Goal: Task Accomplishment & Management: Manage account settings

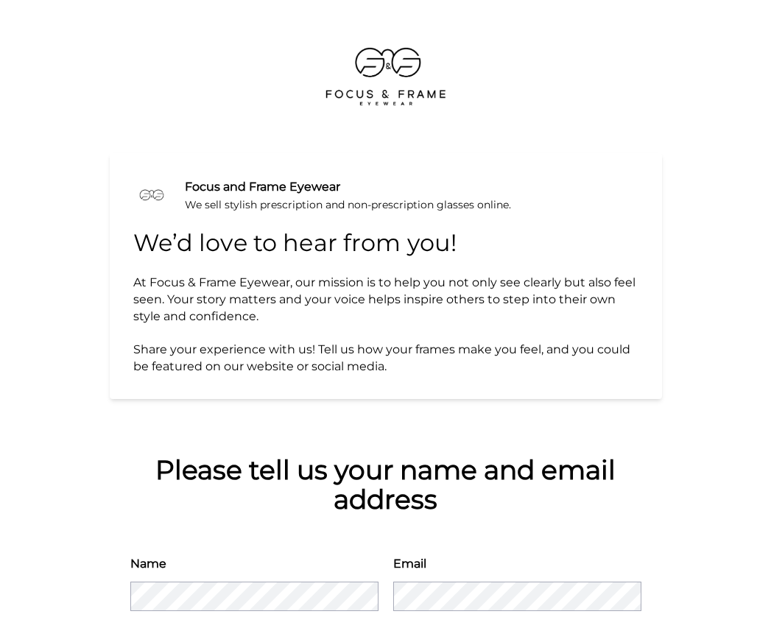
scroll to position [75, 0]
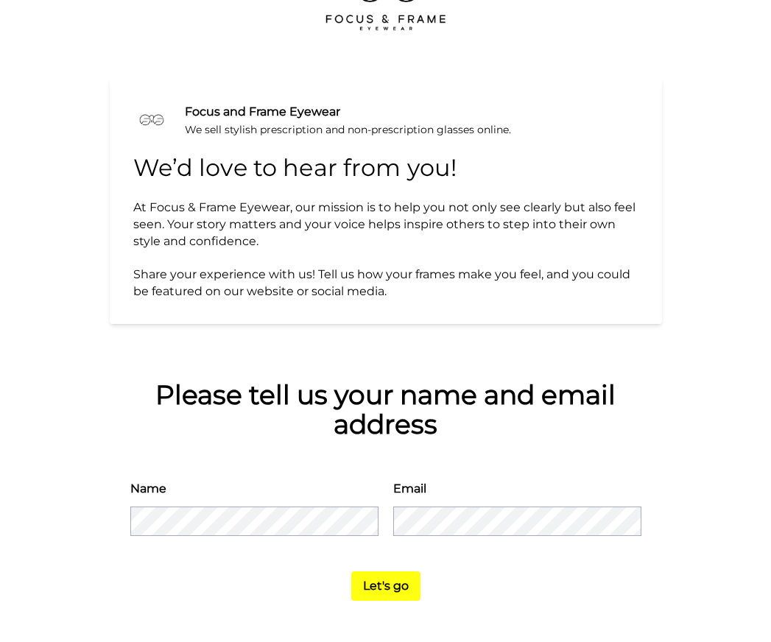
click at [393, 589] on button "Let's go" at bounding box center [385, 586] width 69 height 29
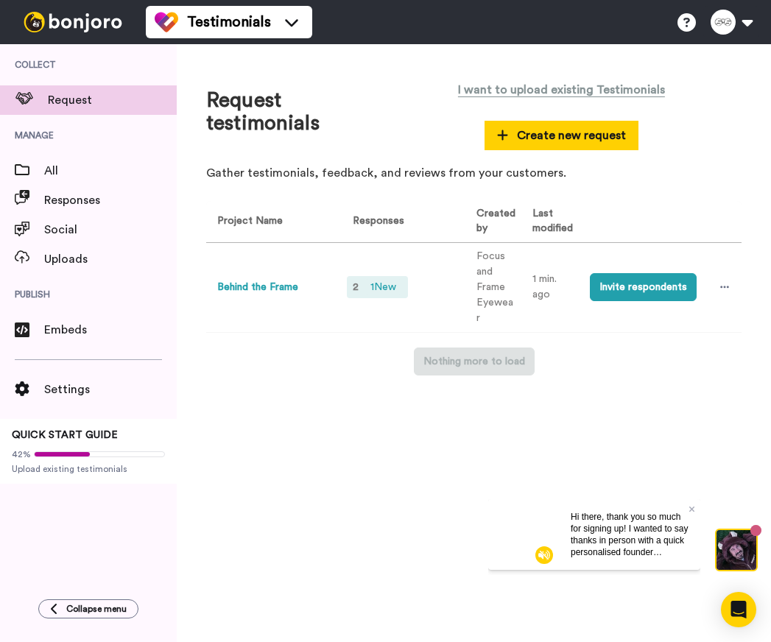
click at [385, 289] on span "1 New" at bounding box center [384, 287] width 38 height 16
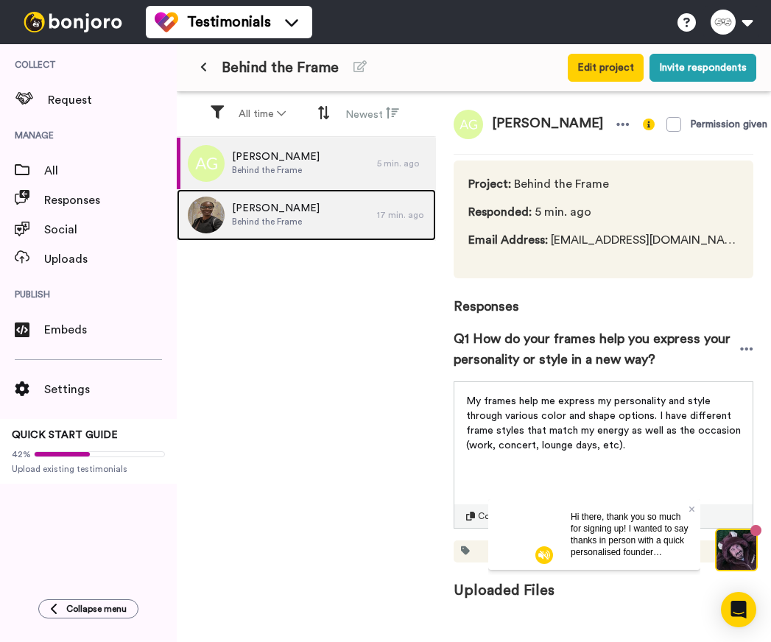
click at [256, 226] on span "Behind the Frame" at bounding box center [276, 222] width 88 height 12
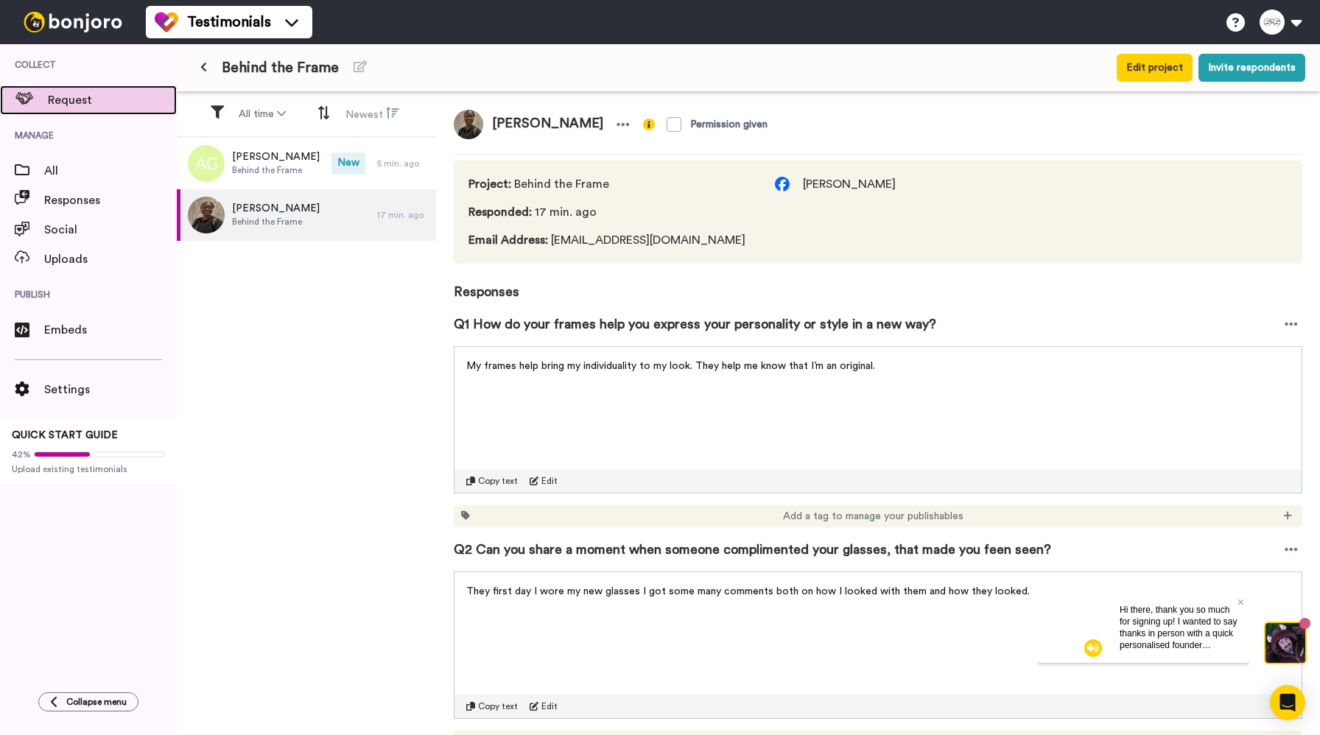
click at [80, 97] on span "Request" at bounding box center [112, 100] width 129 height 18
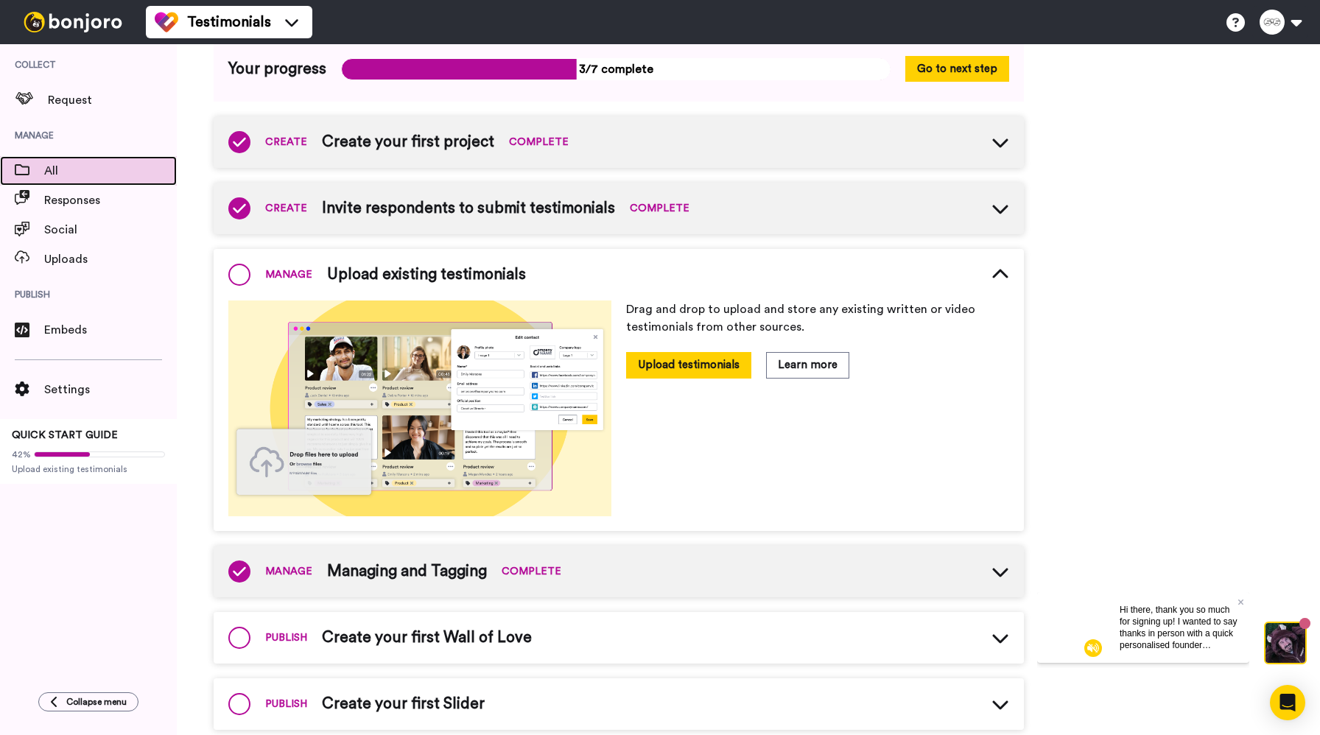
click at [61, 175] on span "All" at bounding box center [110, 171] width 133 height 18
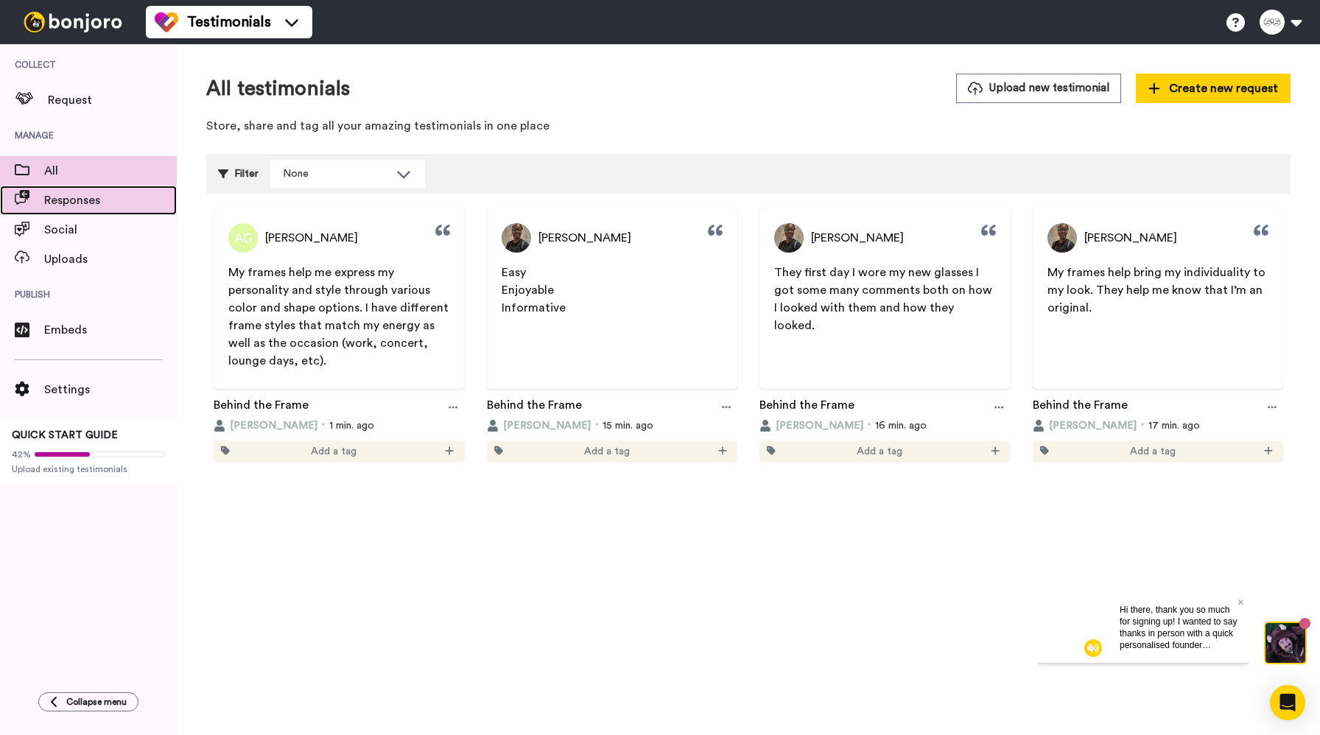
click at [63, 208] on span "Responses" at bounding box center [110, 201] width 133 height 18
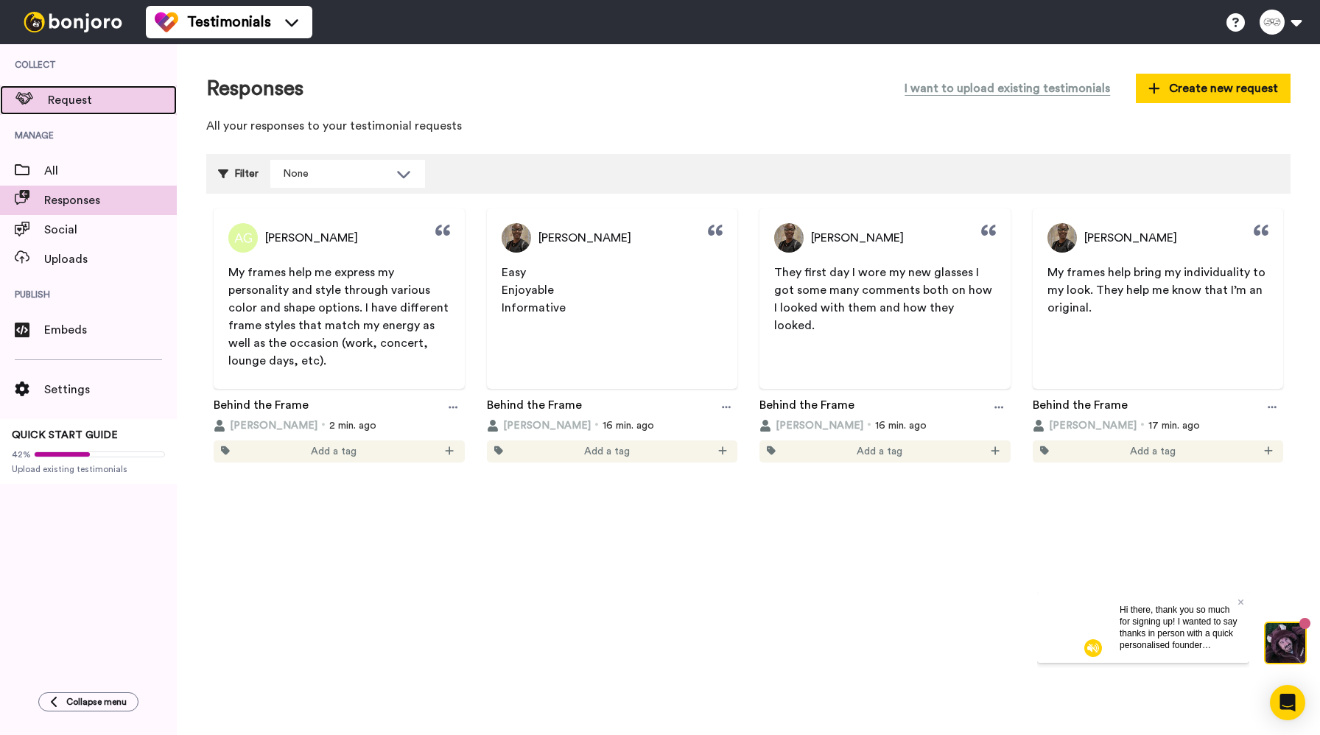
click at [74, 104] on span "Request" at bounding box center [112, 100] width 129 height 18
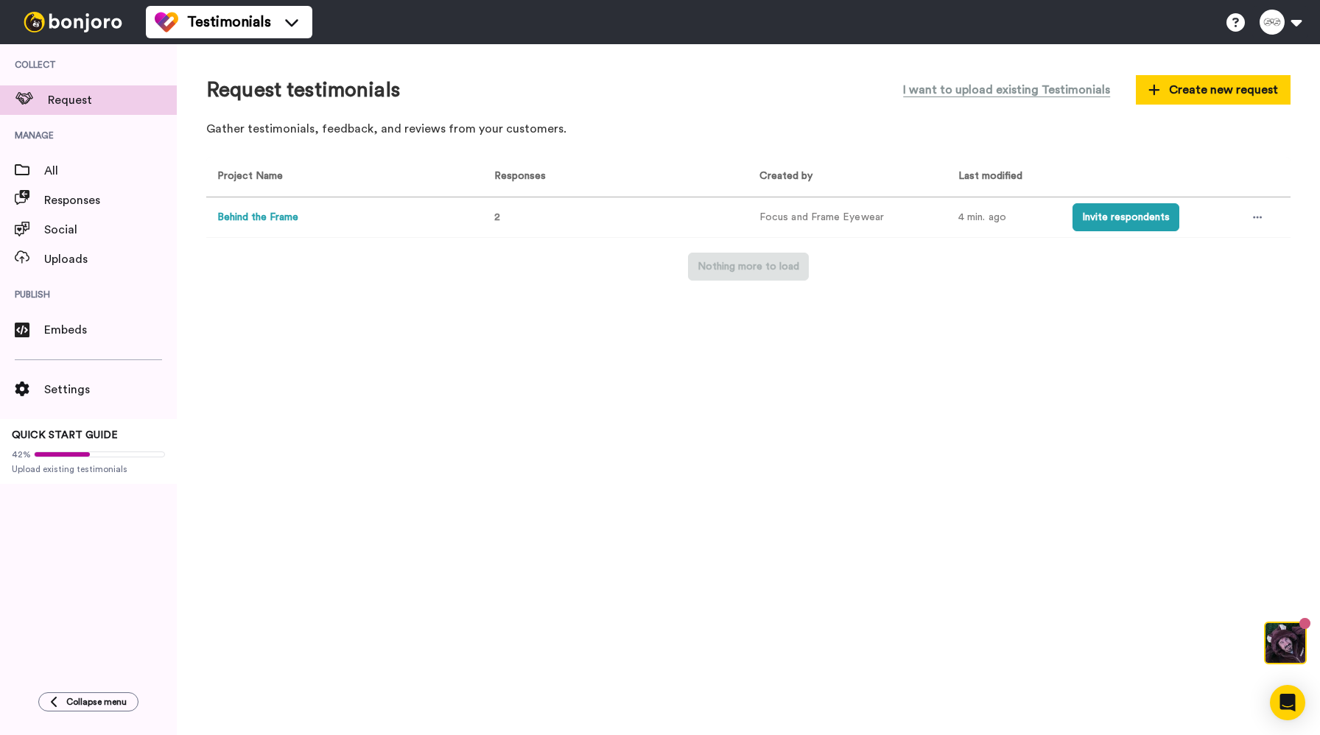
click at [285, 221] on button "Behind the Frame" at bounding box center [257, 217] width 81 height 15
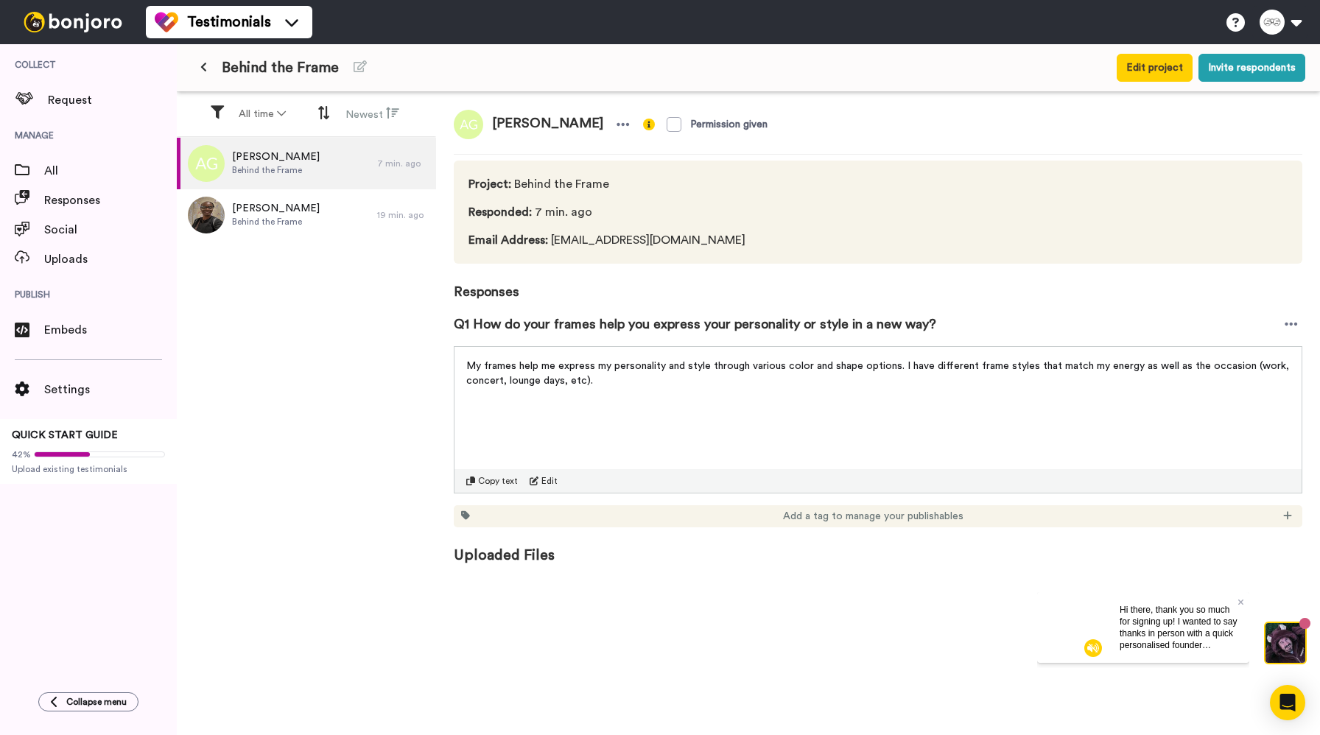
click at [215, 71] on button at bounding box center [204, 68] width 24 height 27
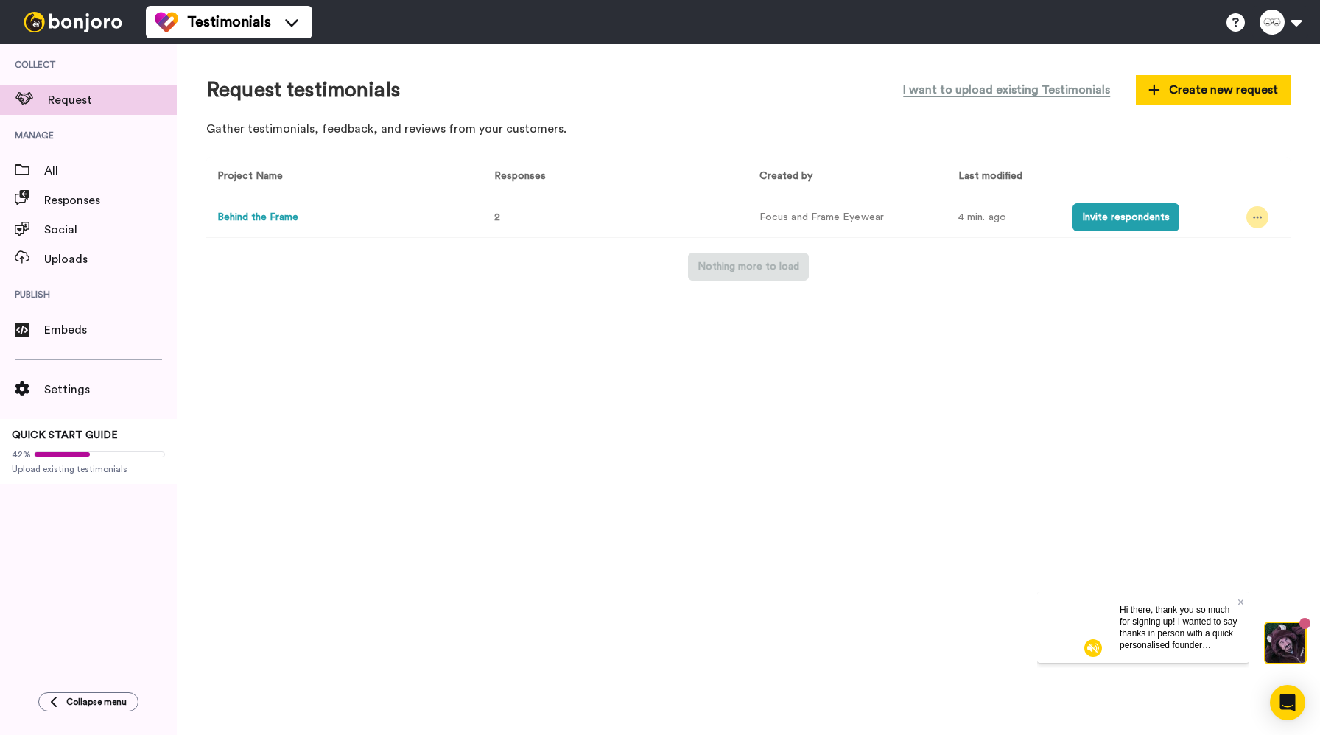
click at [1249, 214] on div at bounding box center [1257, 217] width 22 height 22
click at [1209, 330] on span "Edit project" at bounding box center [1218, 325] width 57 height 10
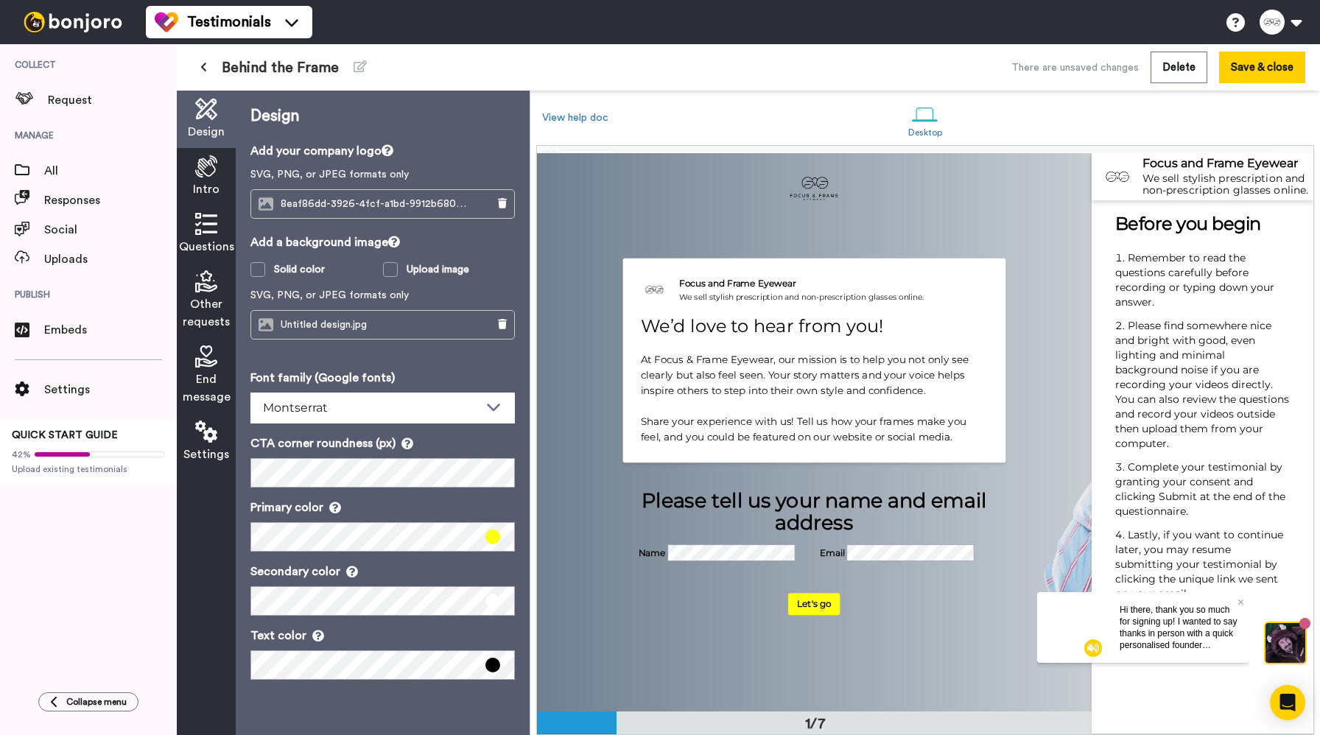
click at [208, 231] on icon at bounding box center [206, 224] width 22 height 22
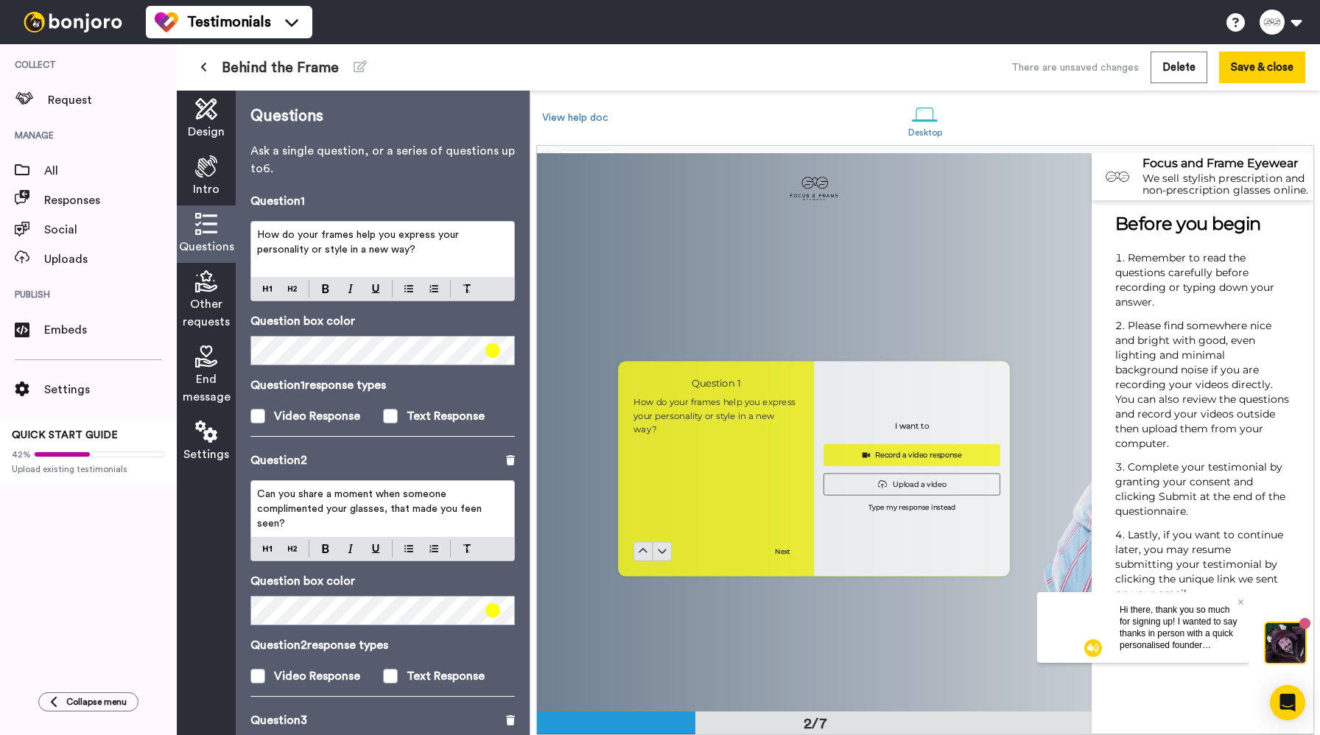
scroll to position [558, 0]
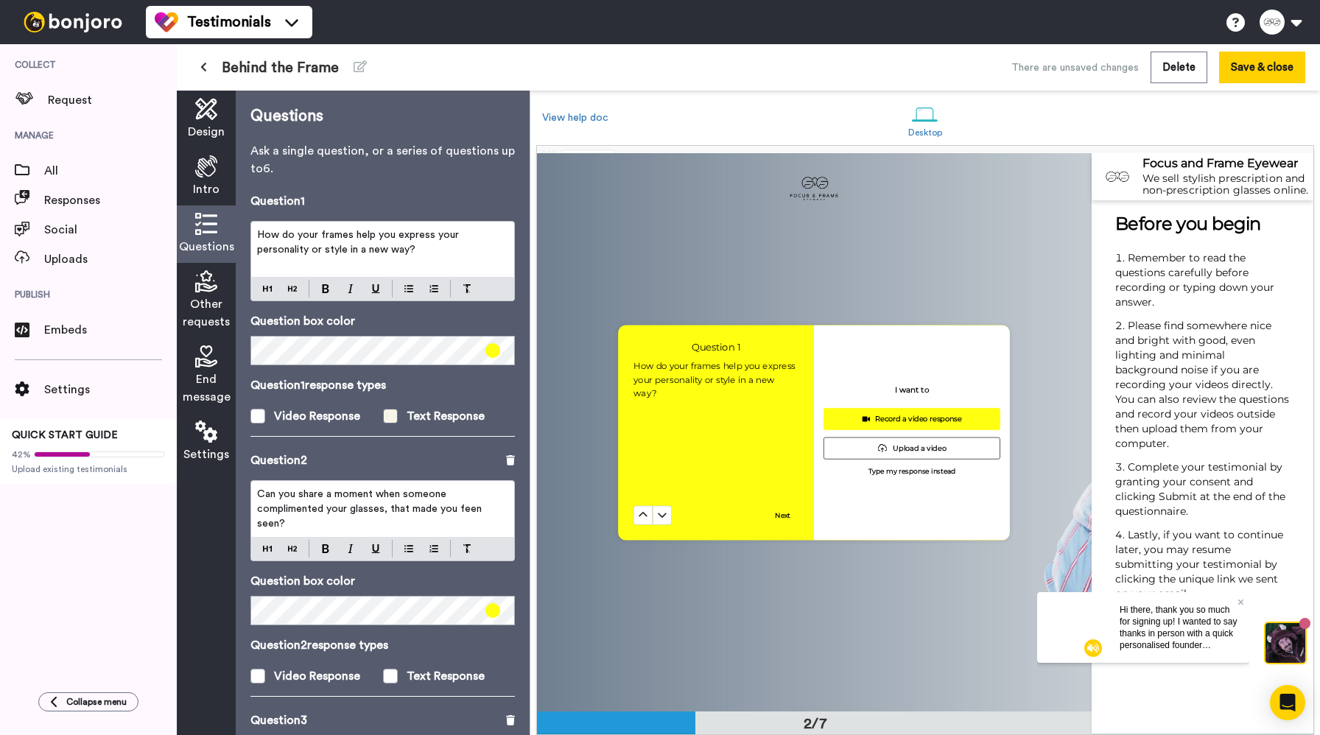
click at [392, 418] on span at bounding box center [390, 416] width 15 height 15
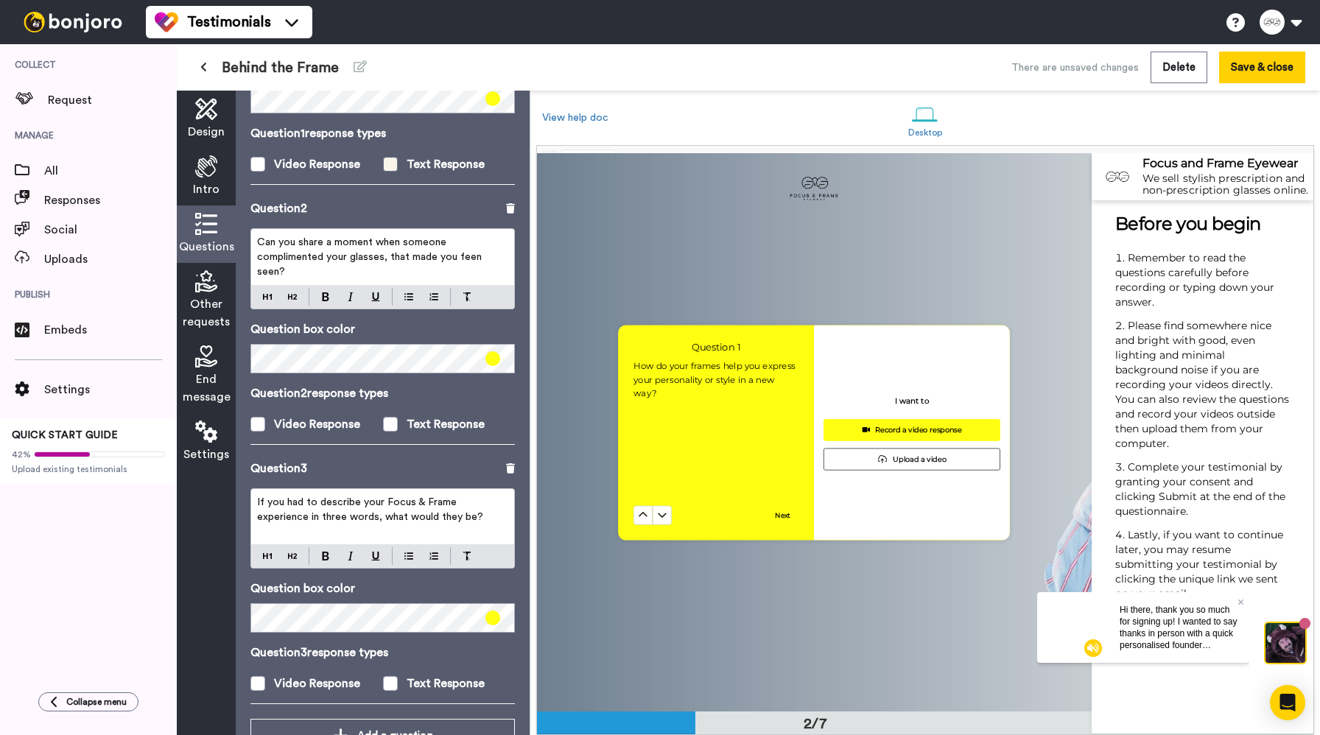
scroll to position [292, 0]
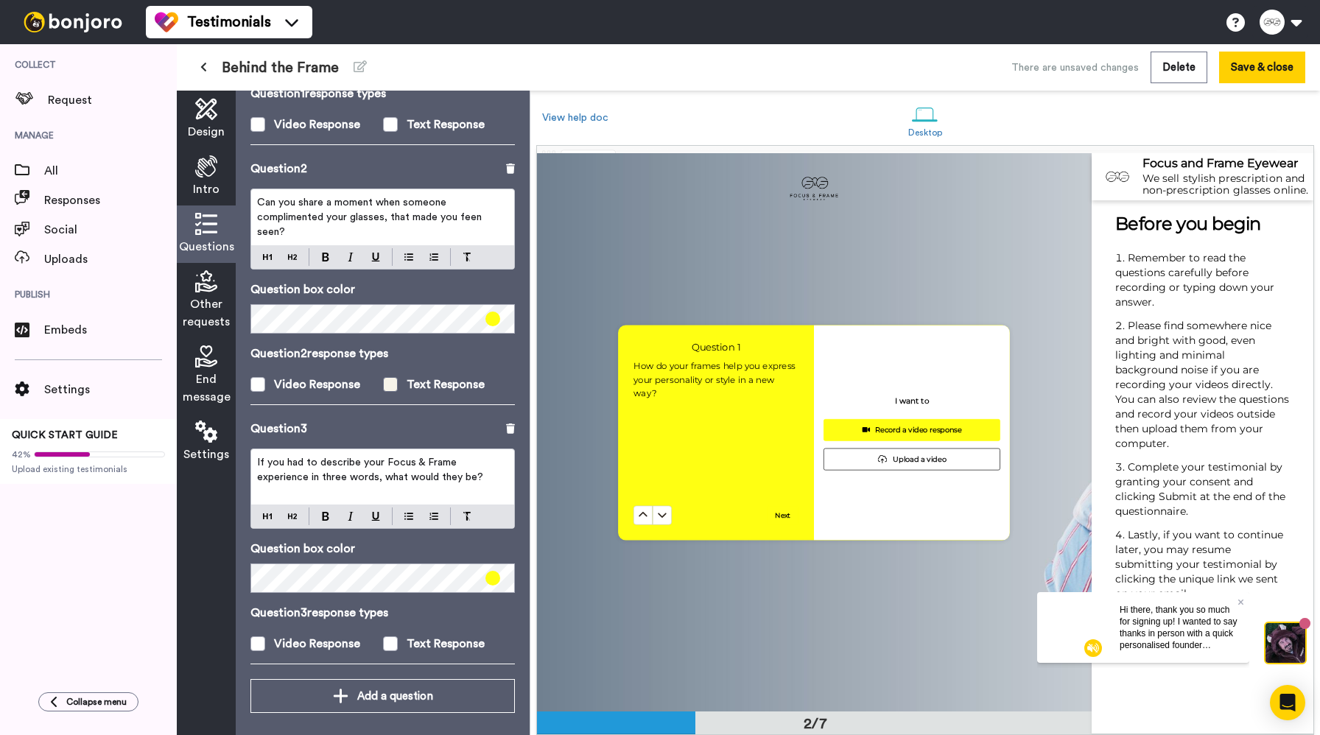
click at [388, 382] on span at bounding box center [390, 384] width 15 height 15
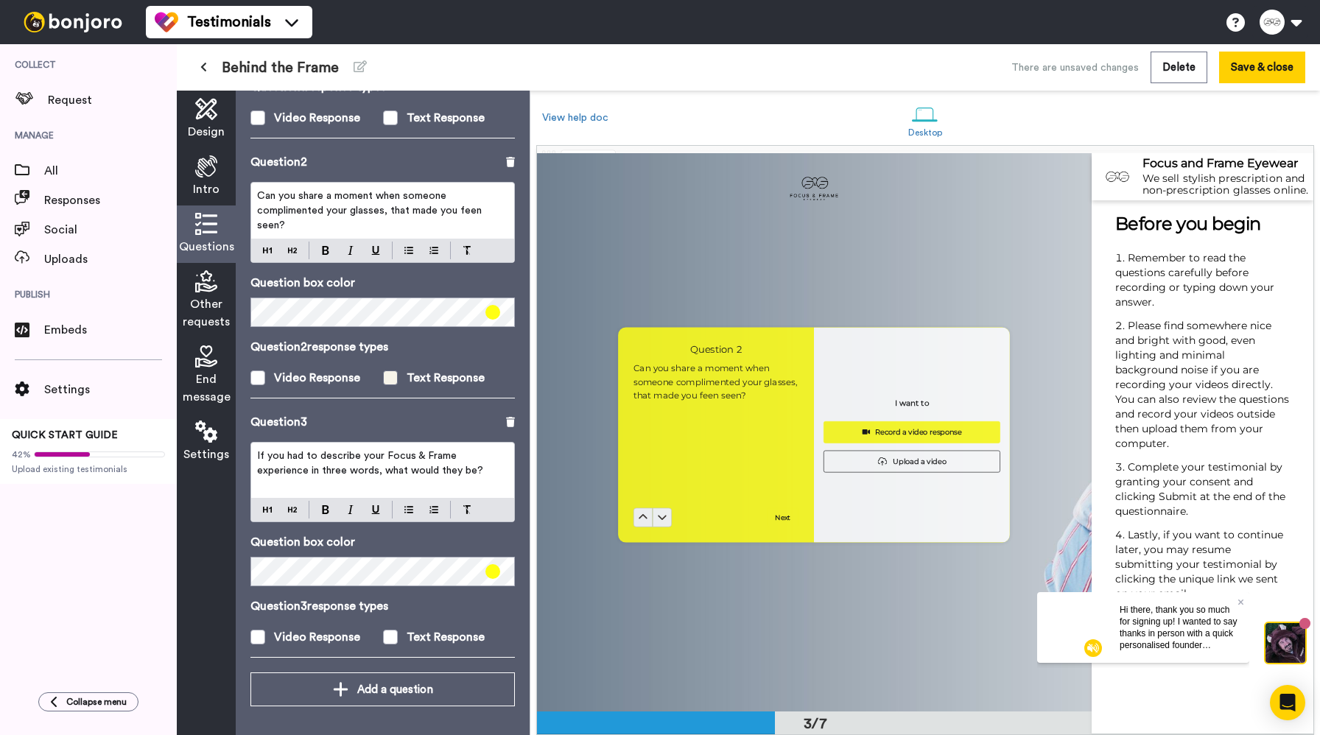
scroll to position [1117, 0]
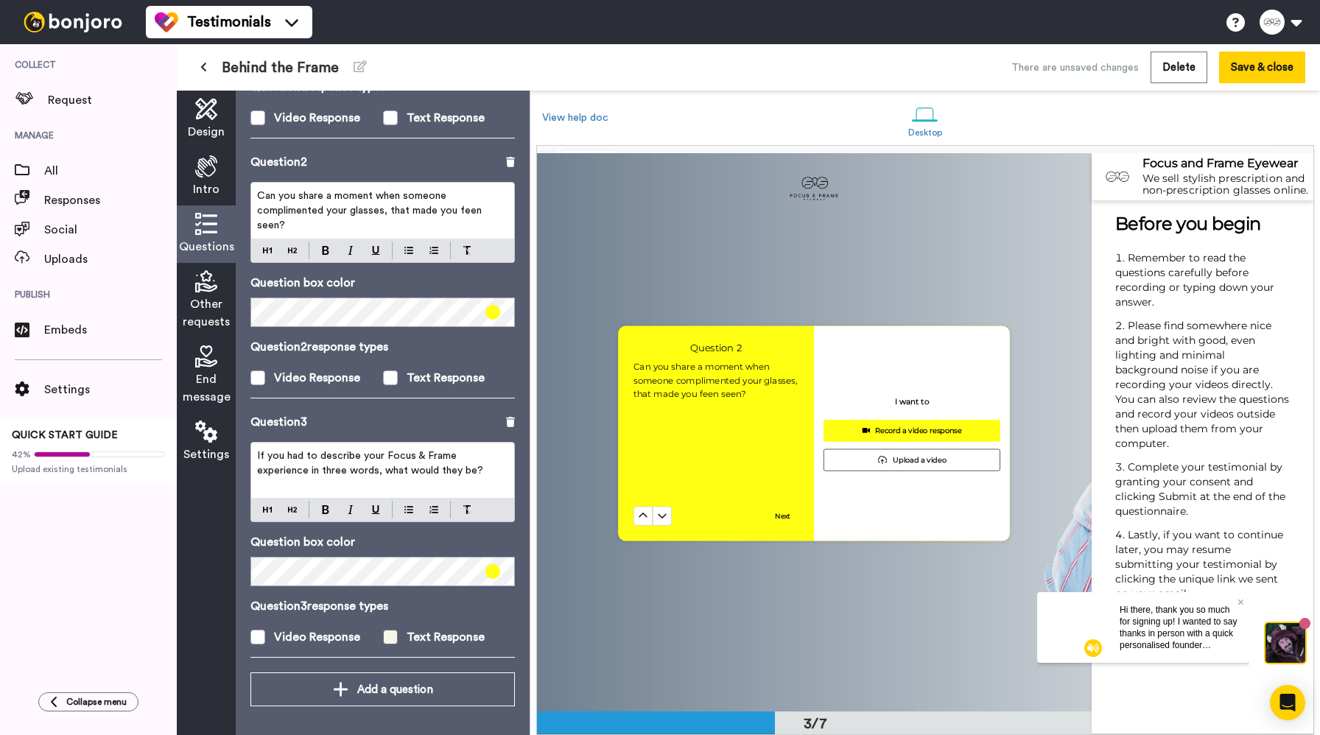
click at [391, 633] on span at bounding box center [390, 637] width 15 height 15
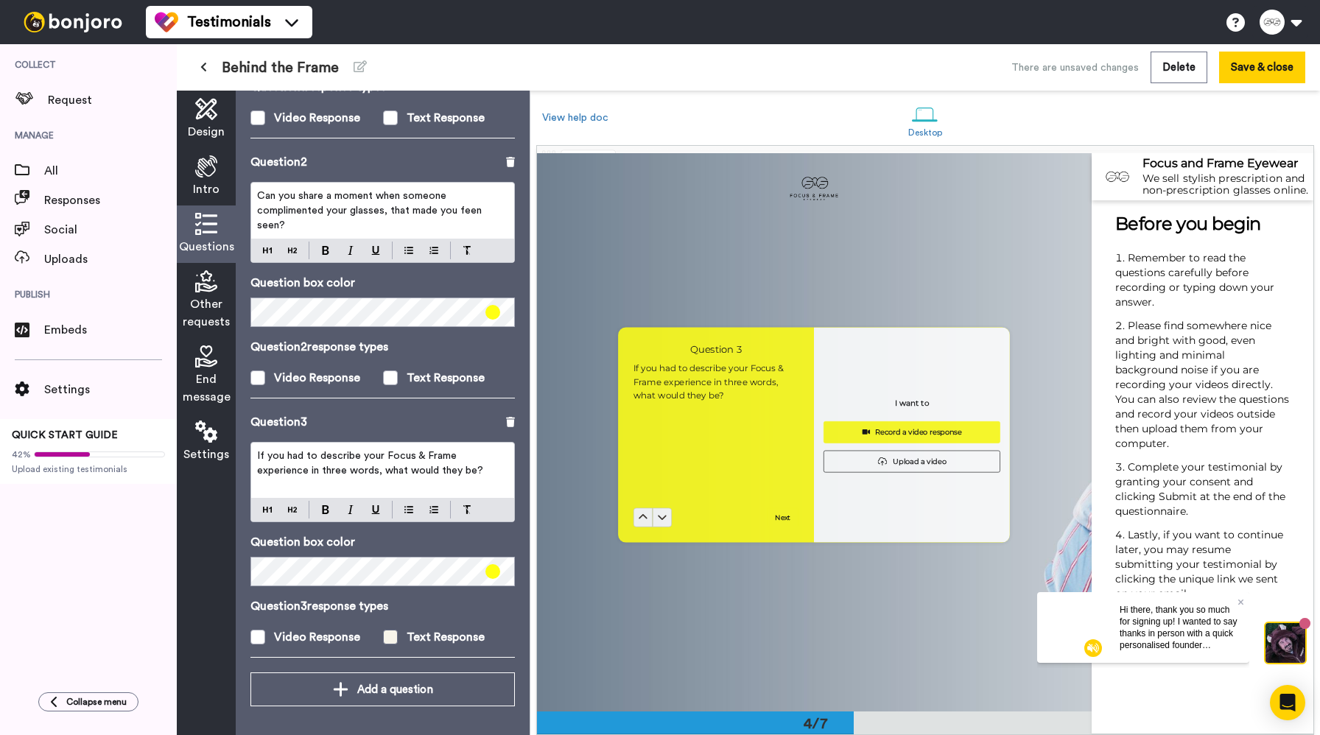
scroll to position [1675, 0]
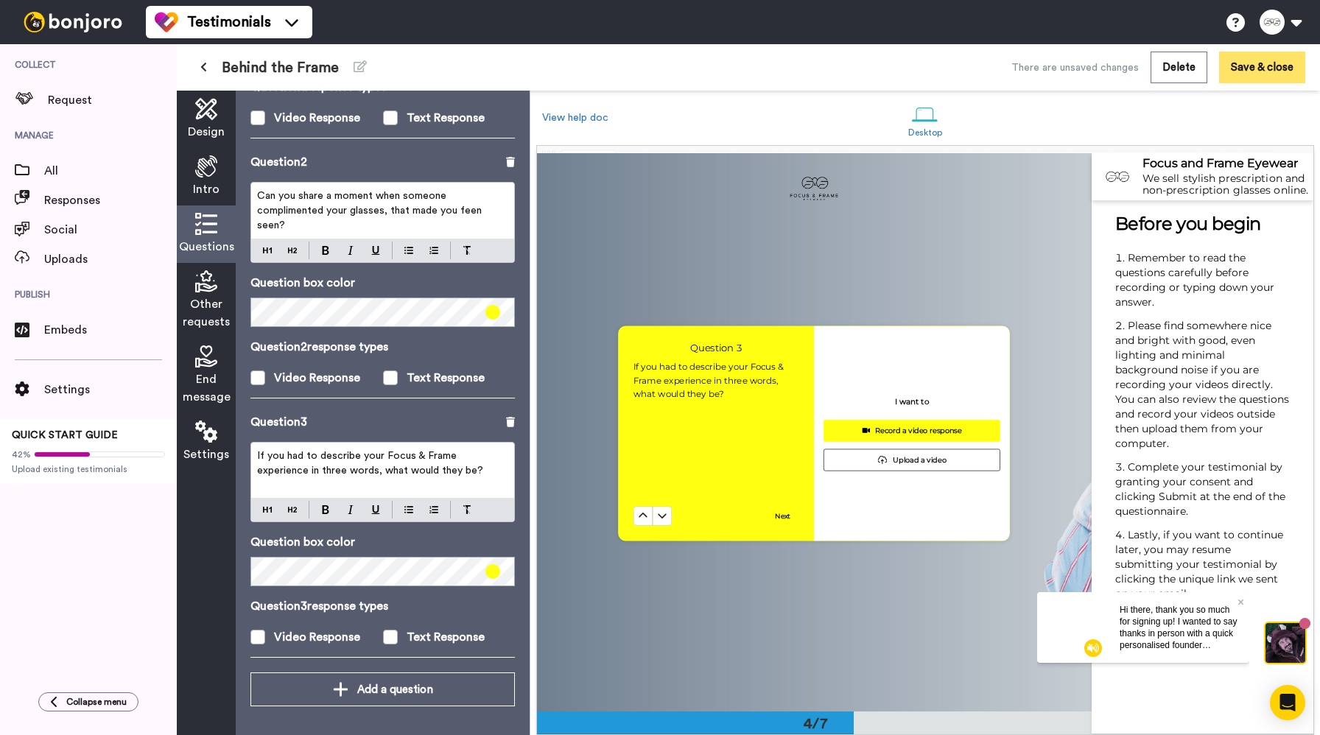
click at [1252, 66] on button "Save & close" at bounding box center [1262, 68] width 86 height 32
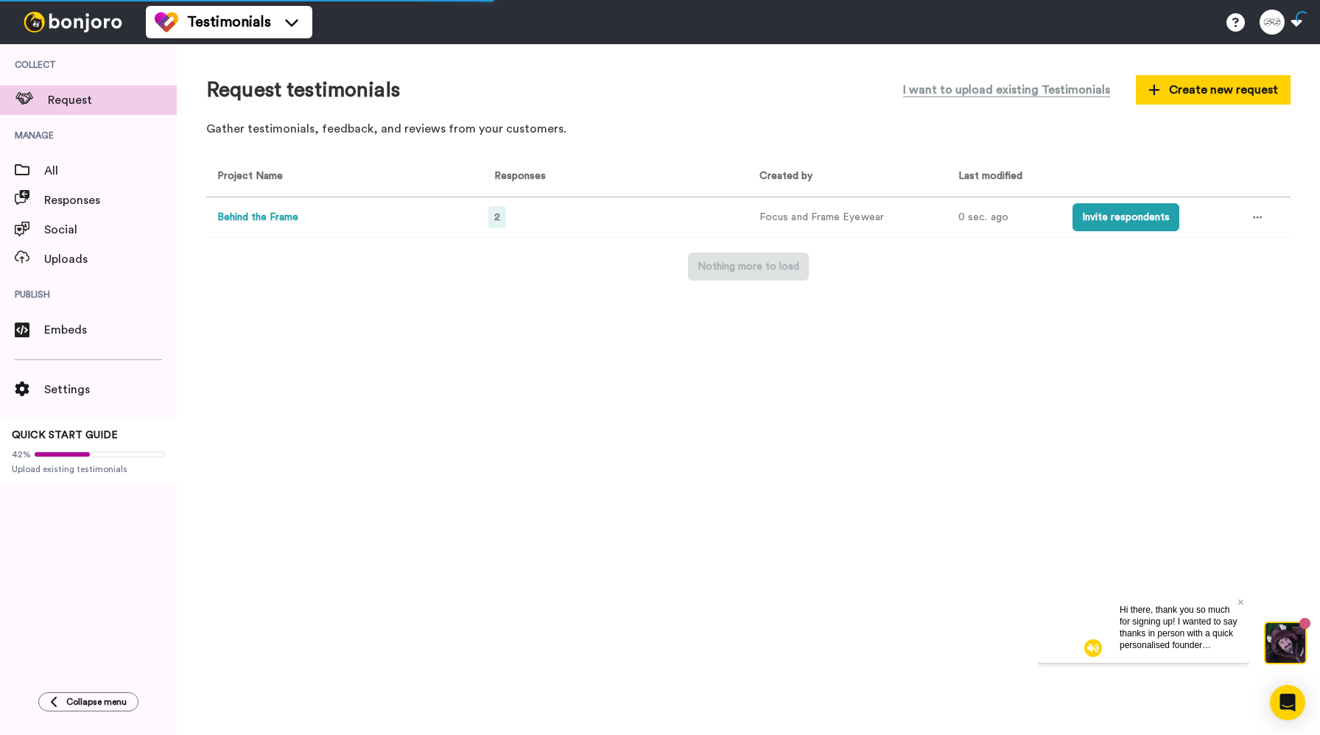
click at [498, 215] on span "2" at bounding box center [497, 217] width 6 height 10
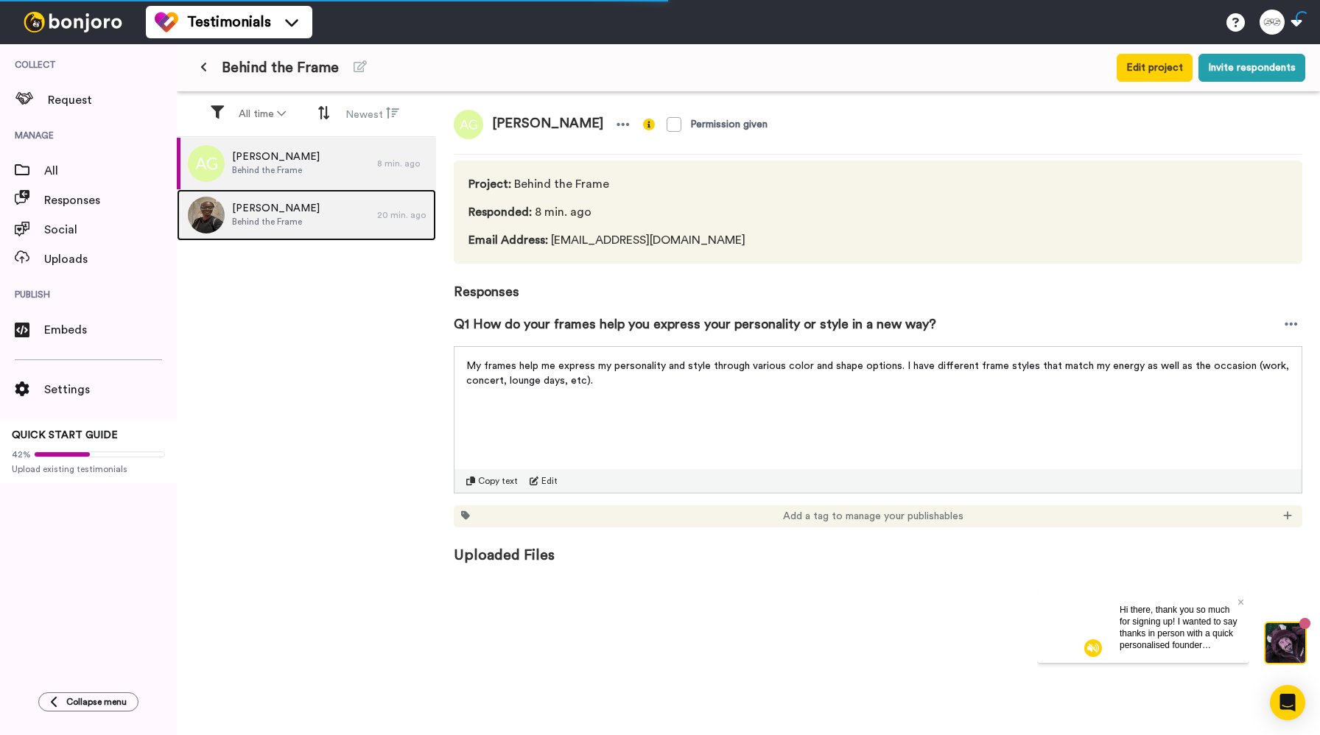
click at [286, 219] on span "Behind the Frame" at bounding box center [276, 222] width 88 height 12
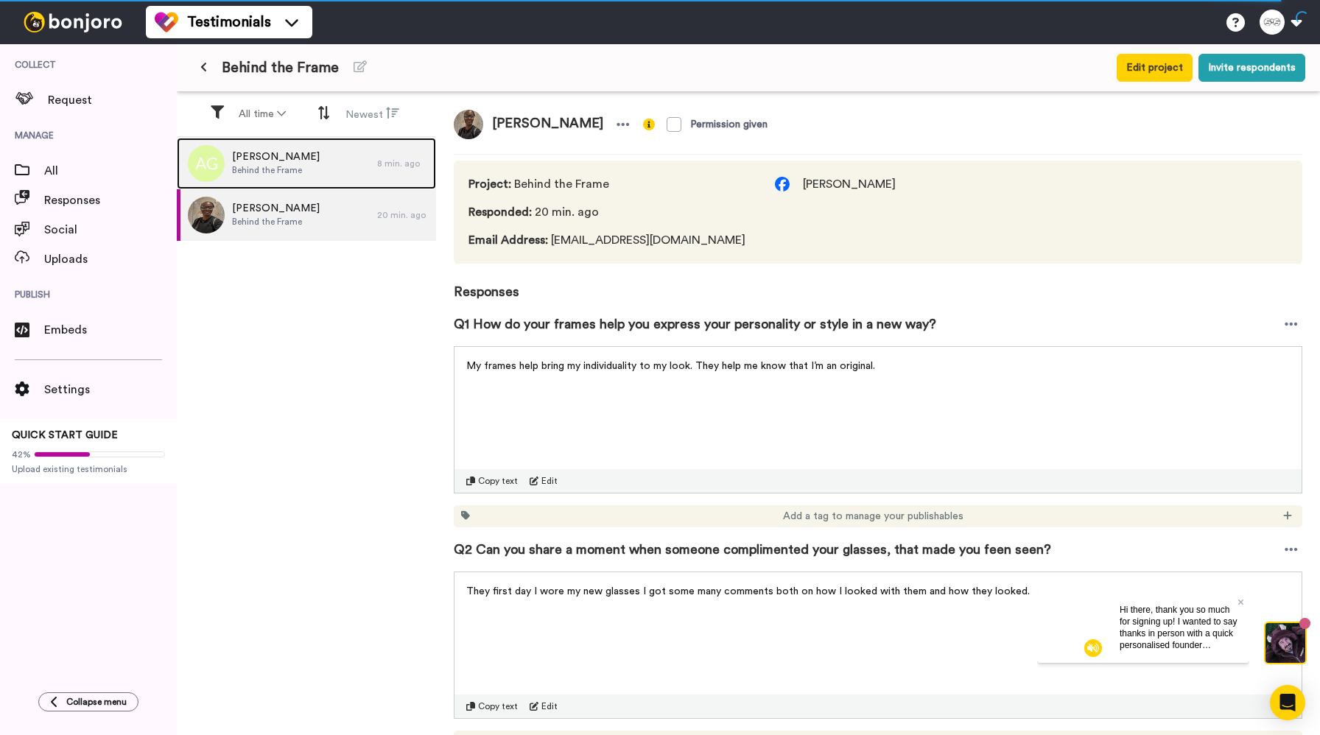
click at [302, 173] on div "[PERSON_NAME] Behind the Frame" at bounding box center [277, 164] width 200 height 52
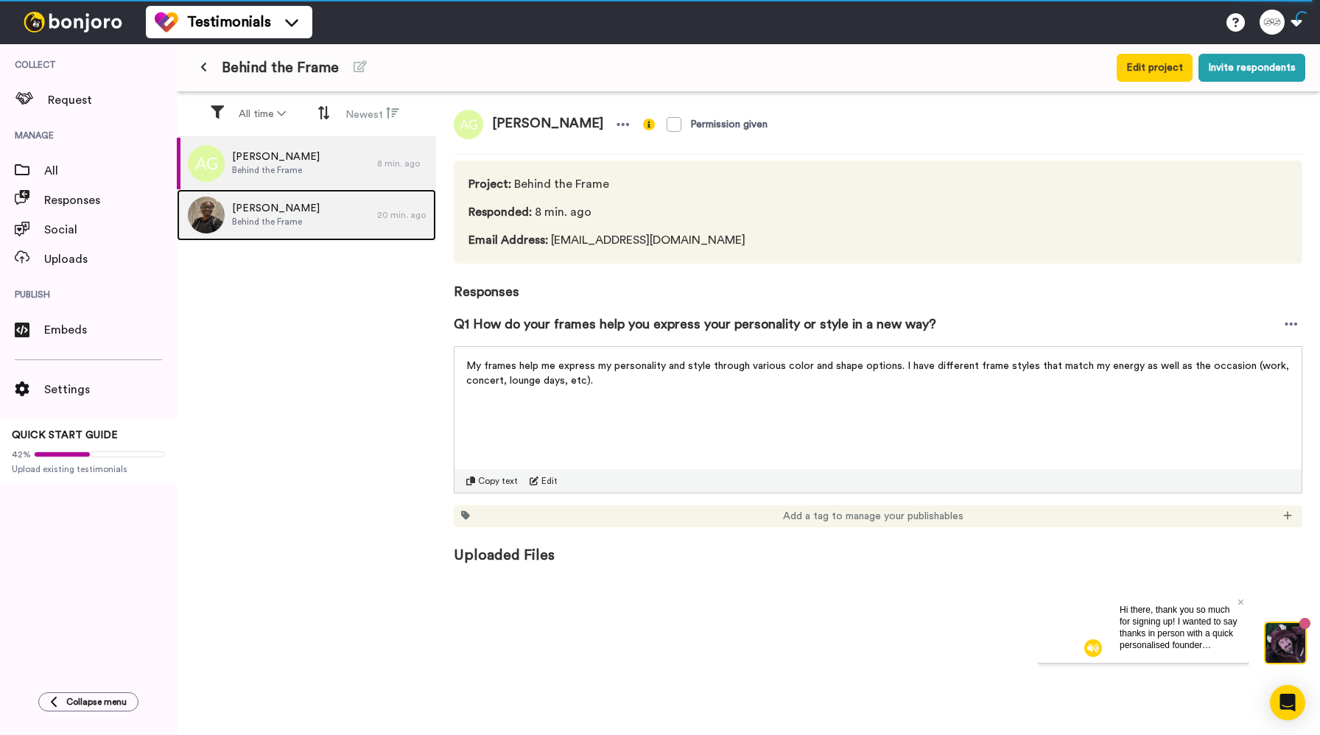
click at [303, 222] on span "Behind the Frame" at bounding box center [276, 222] width 88 height 12
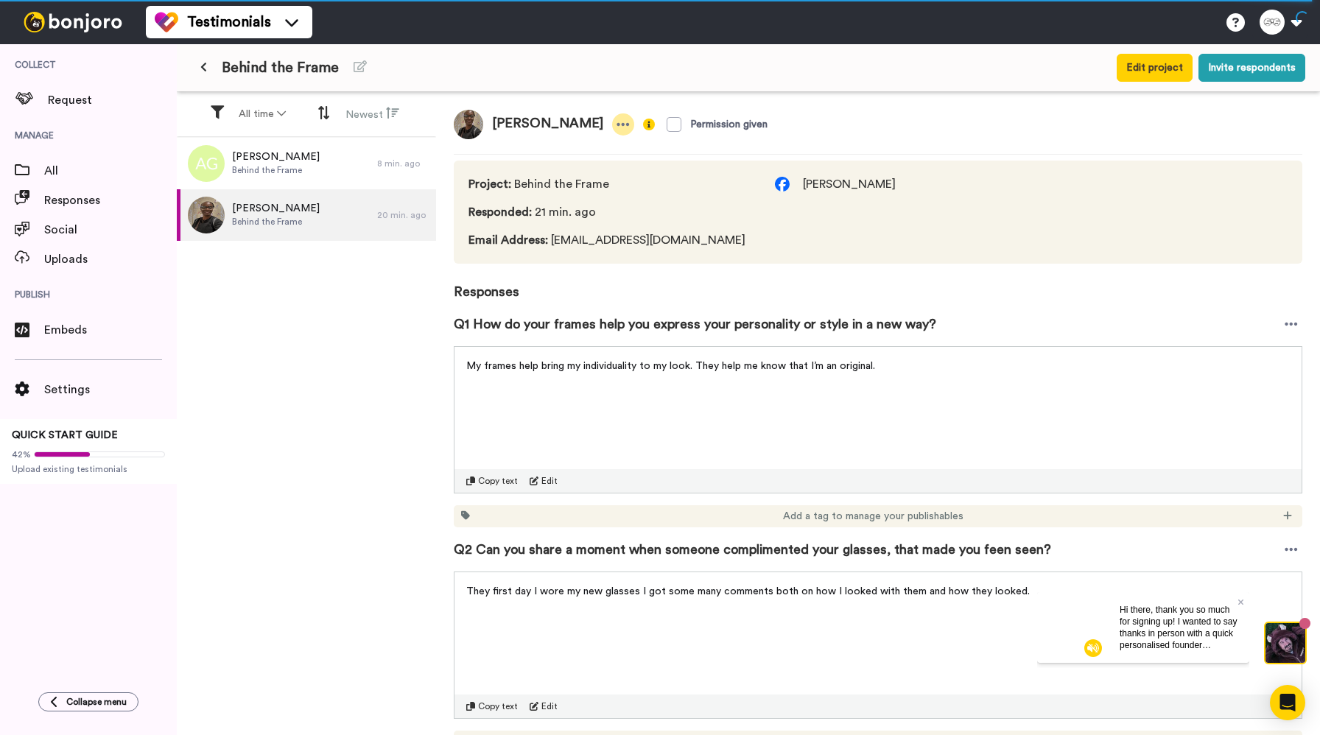
click at [618, 122] on icon at bounding box center [623, 124] width 13 height 15
click at [883, 127] on div "[PERSON_NAME] Permission given" at bounding box center [878, 124] width 849 height 29
click at [775, 185] on img at bounding box center [782, 184] width 15 height 15
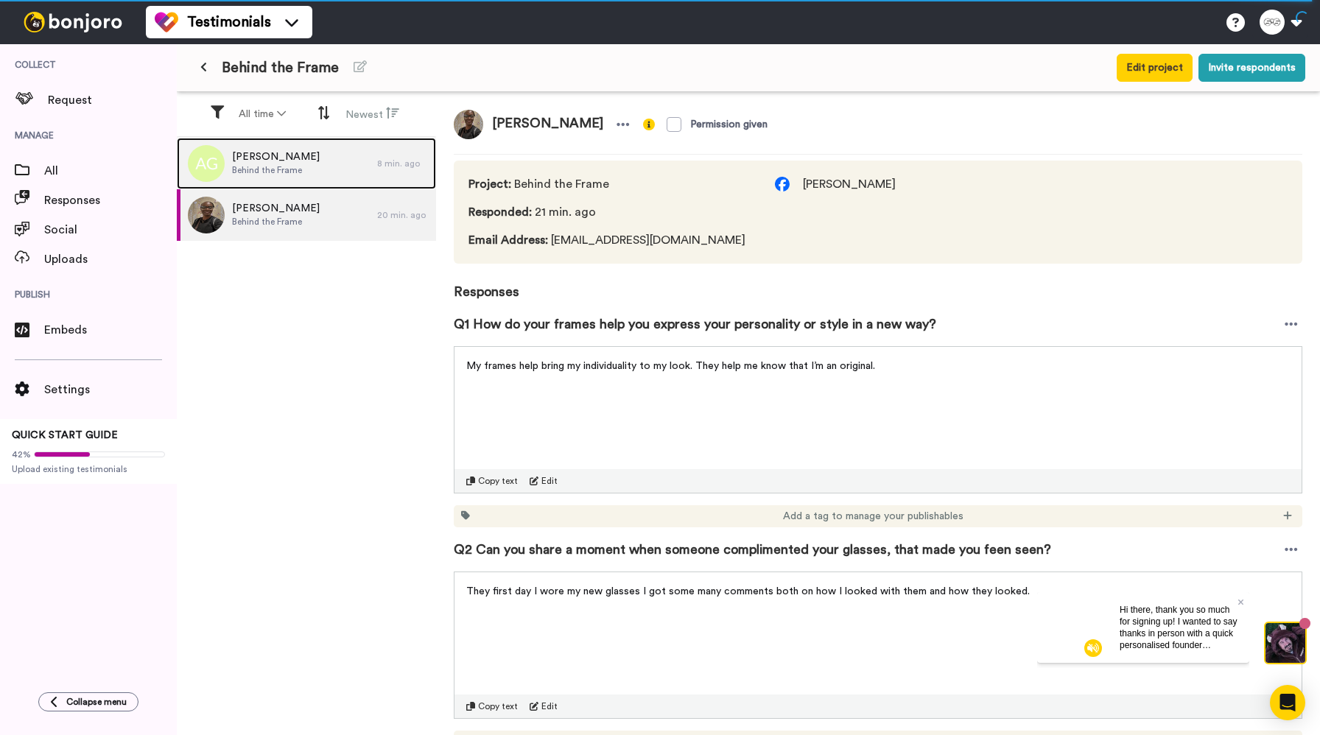
click at [300, 163] on span "[PERSON_NAME]" at bounding box center [276, 157] width 88 height 15
